Goal: Transaction & Acquisition: Subscribe to service/newsletter

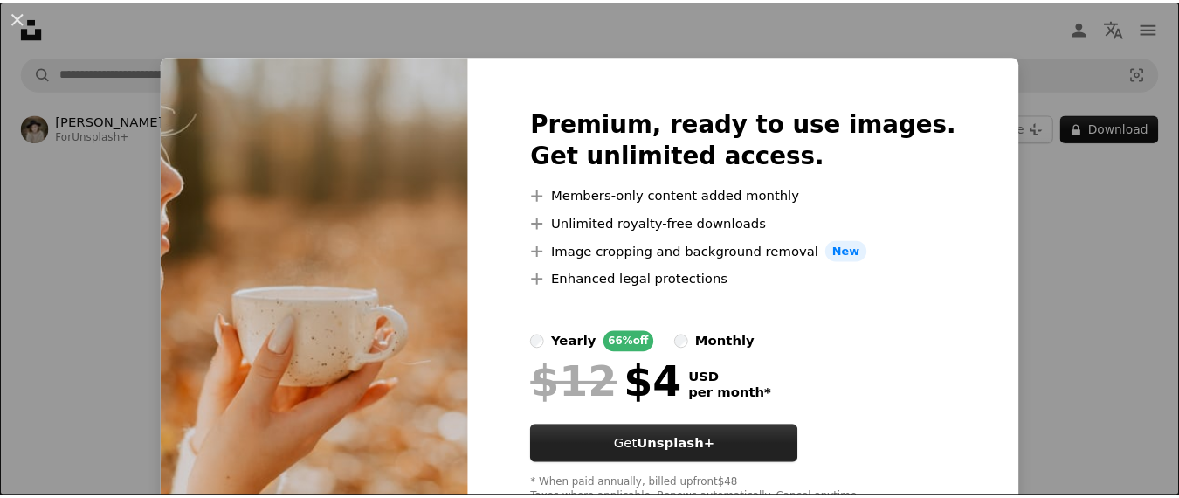
scroll to position [61, 0]
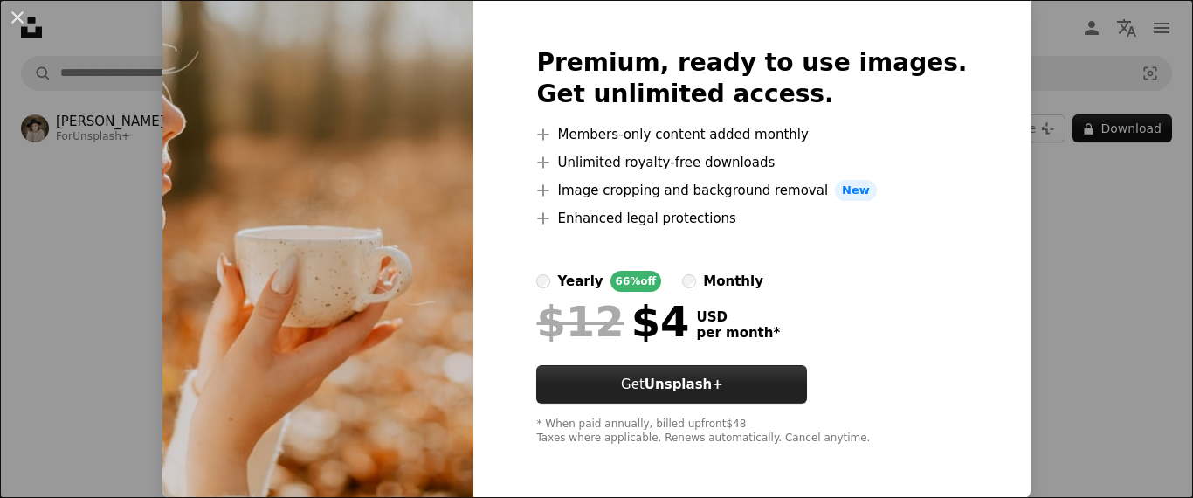
click at [710, 381] on strong "Unsplash+" at bounding box center [683, 384] width 79 height 16
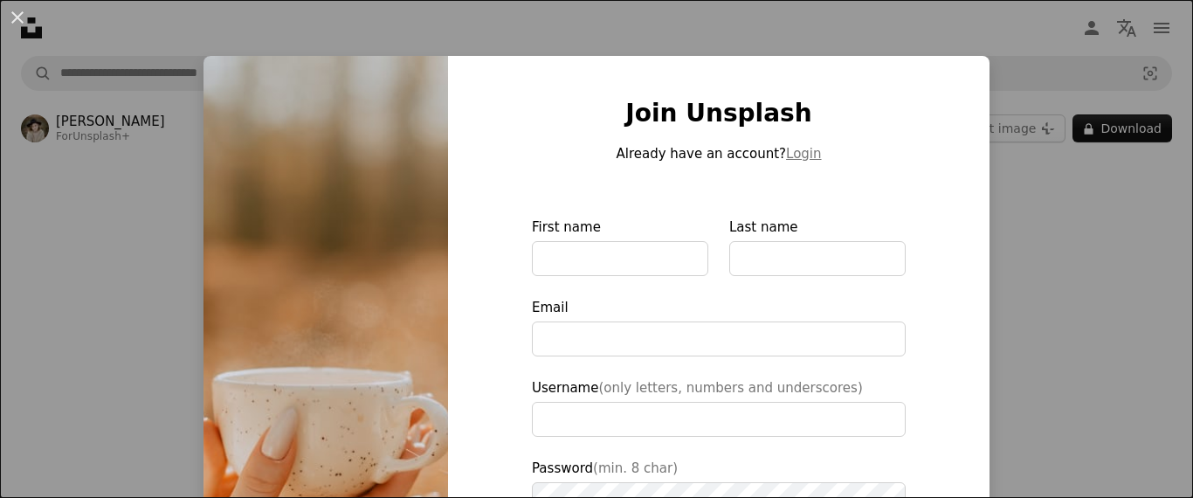
click at [317, 362] on img at bounding box center [325, 395] width 245 height 679
click at [332, 352] on img at bounding box center [325, 395] width 245 height 679
click at [937, 271] on div "Join Unsplash Already have an account? Login First name Last name Email Usernam…" at bounding box center [718, 395] width 541 height 679
click at [1086, 218] on div "An X shape Join Unsplash Already have an account? Login First name Last name Em…" at bounding box center [596, 249] width 1193 height 498
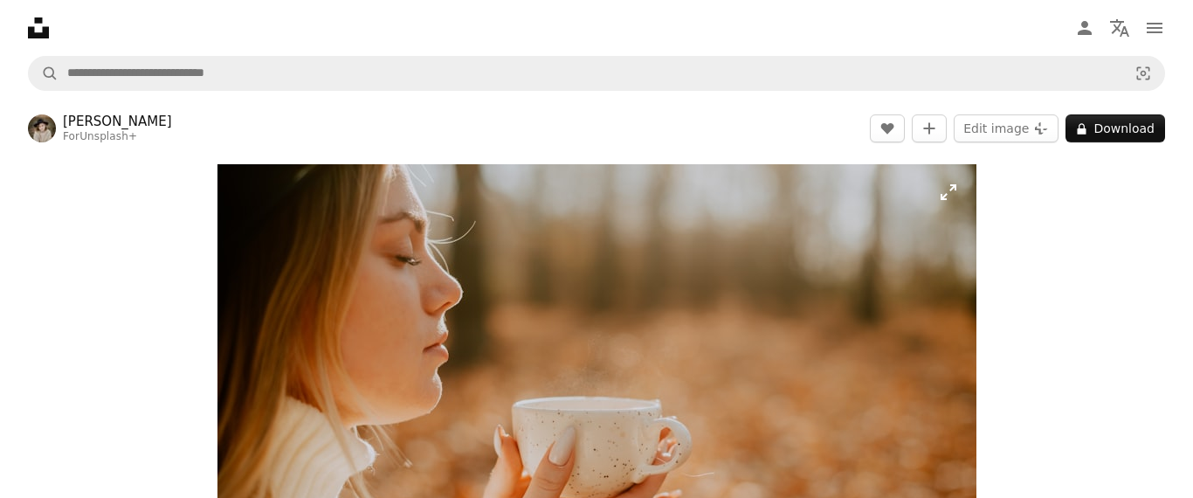
scroll to position [175, 0]
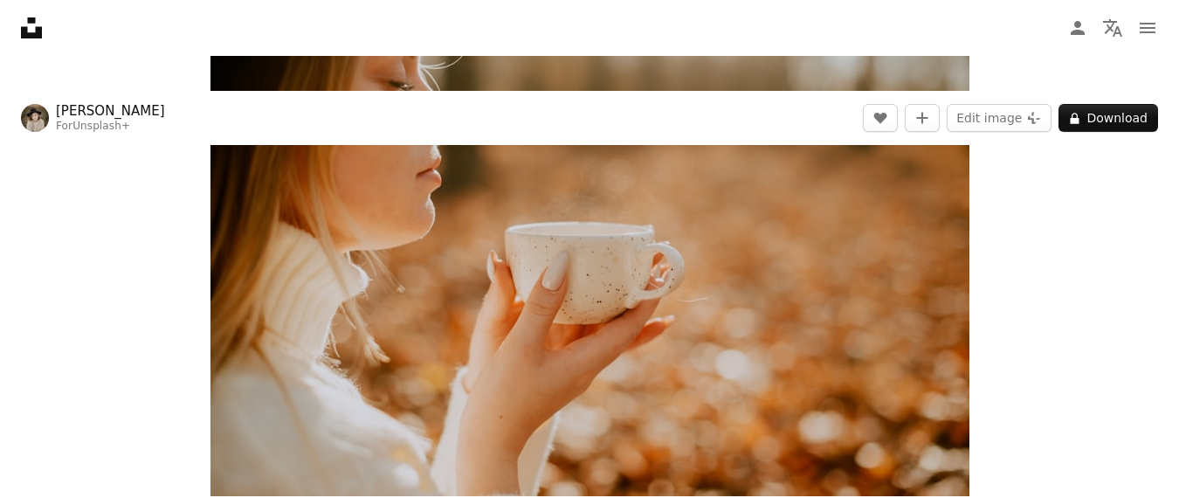
click at [750, 300] on img "Zoom in on this image" at bounding box center [589, 243] width 759 height 506
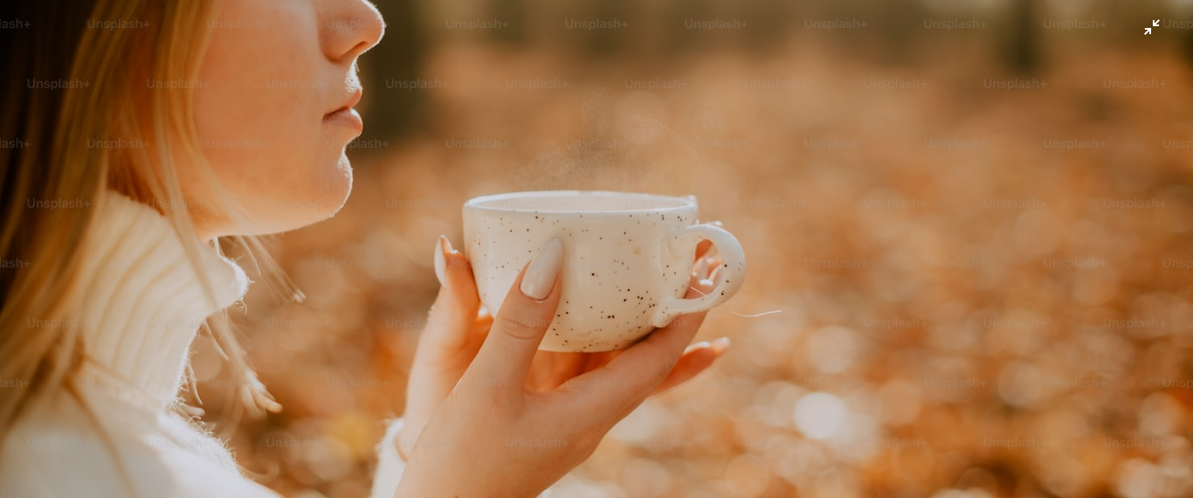
scroll to position [0, 0]
